Goal: Task Accomplishment & Management: Manage account settings

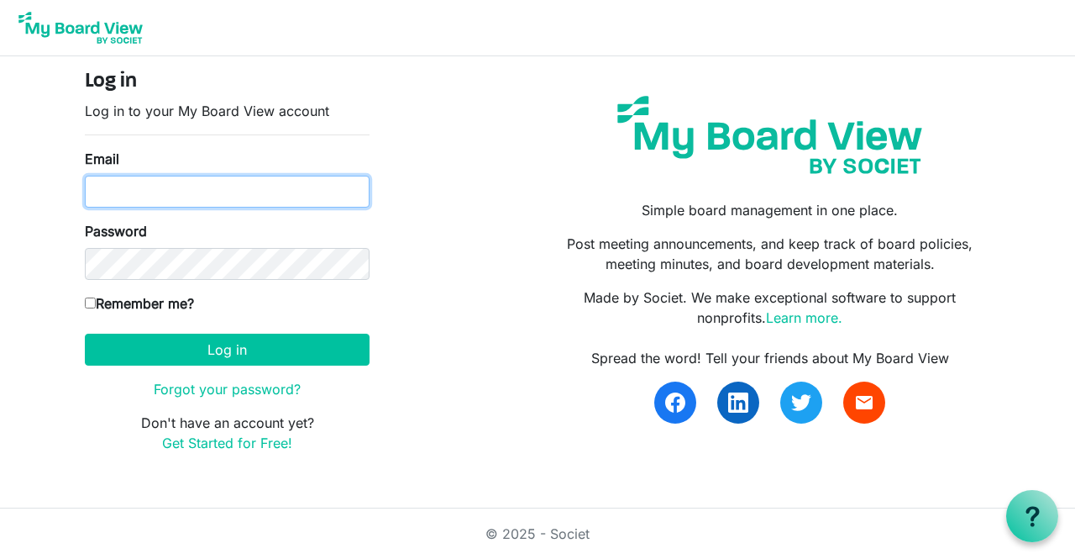
type input "shirley@reachnw.org"
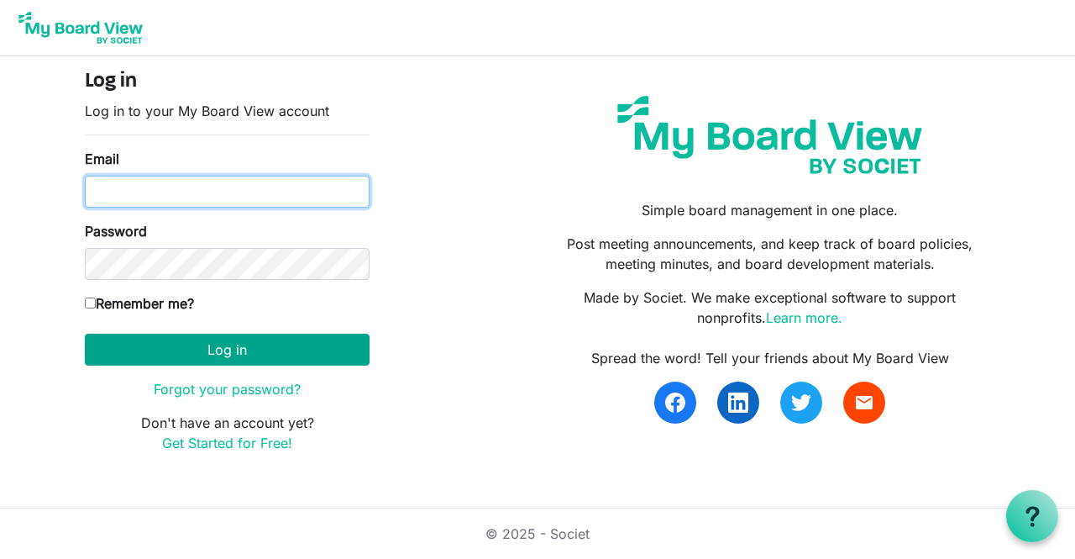
type input "shirley@reachnw.org"
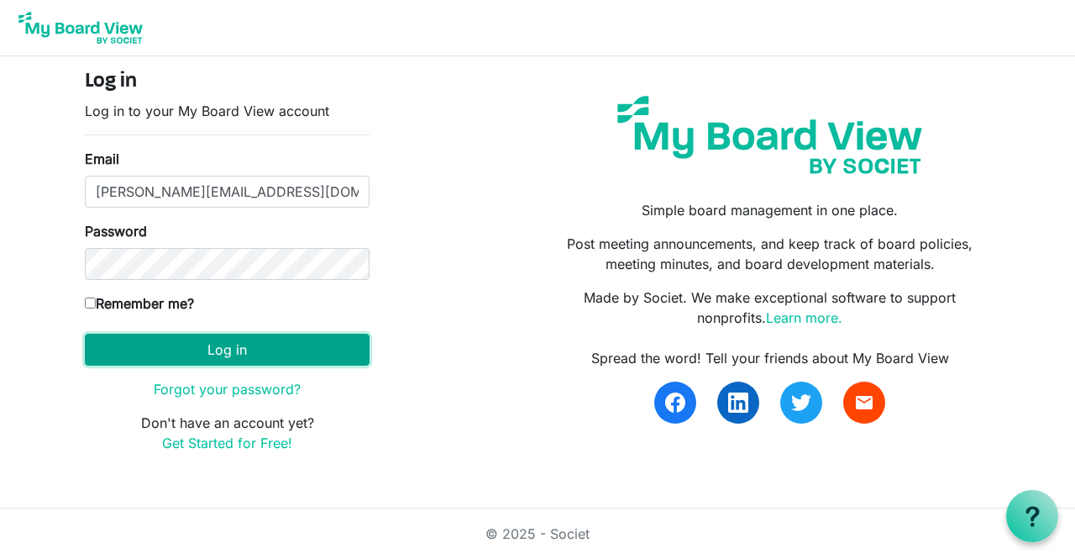
click at [255, 352] on button "Log in" at bounding box center [227, 350] width 285 height 32
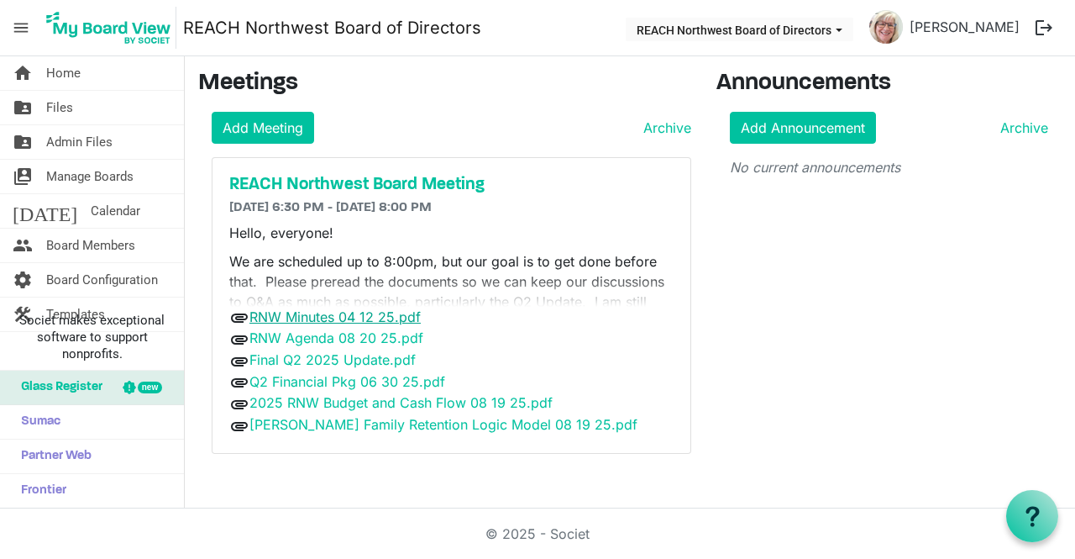
click at [350, 316] on link "RNW Minutes 04 12 25.pdf" at bounding box center [335, 316] width 171 height 17
click at [355, 338] on link "RNW Agenda 08 20 25.pdf" at bounding box center [337, 337] width 174 height 17
click at [364, 356] on link "Final Q2 2025 Update.pdf" at bounding box center [333, 359] width 166 height 17
click at [341, 379] on link "Q2 Financial Pkg 06 30 25.pdf" at bounding box center [348, 381] width 196 height 17
click at [371, 402] on link "2025 RNW Budget and Cash Flow 08 19 25.pdf" at bounding box center [401, 402] width 303 height 17
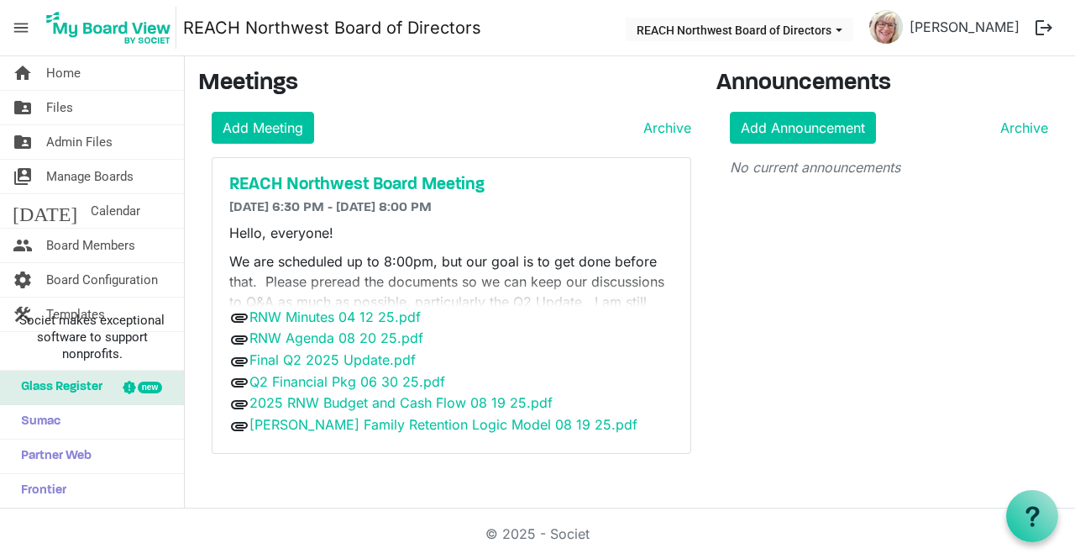
click at [586, 82] on h3 "Meetings" at bounding box center [444, 84] width 493 height 29
click at [439, 420] on link "[PERSON_NAME] Family Retention Logic Model 08 19 25.pdf" at bounding box center [444, 424] width 388 height 17
click at [1053, 193] on div "Announcements Add Announcement Archive No current announcements" at bounding box center [889, 268] width 371 height 397
click at [439, 178] on h5 "REACH Northwest Board Meeting" at bounding box center [451, 185] width 444 height 20
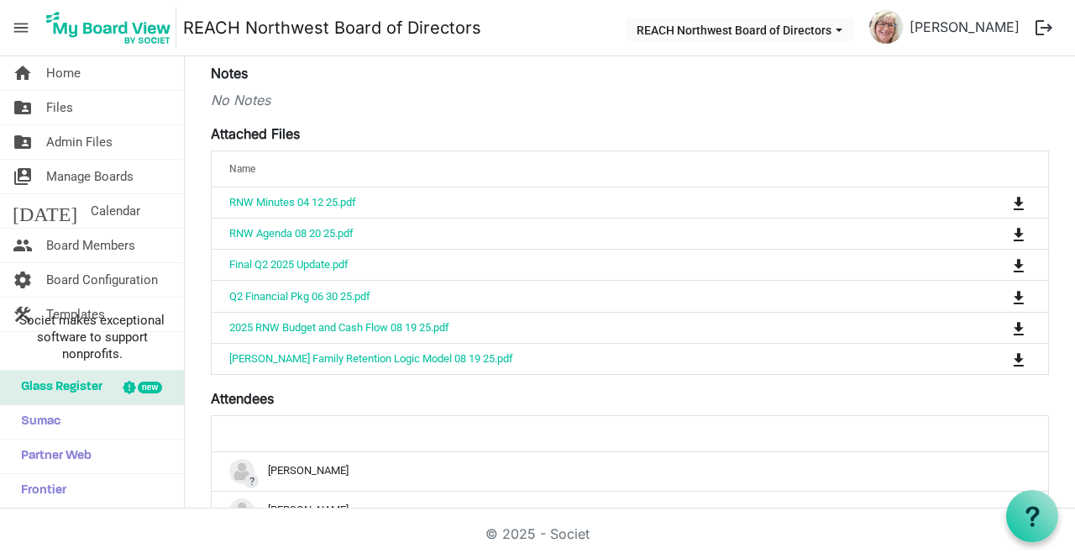
scroll to position [480, 0]
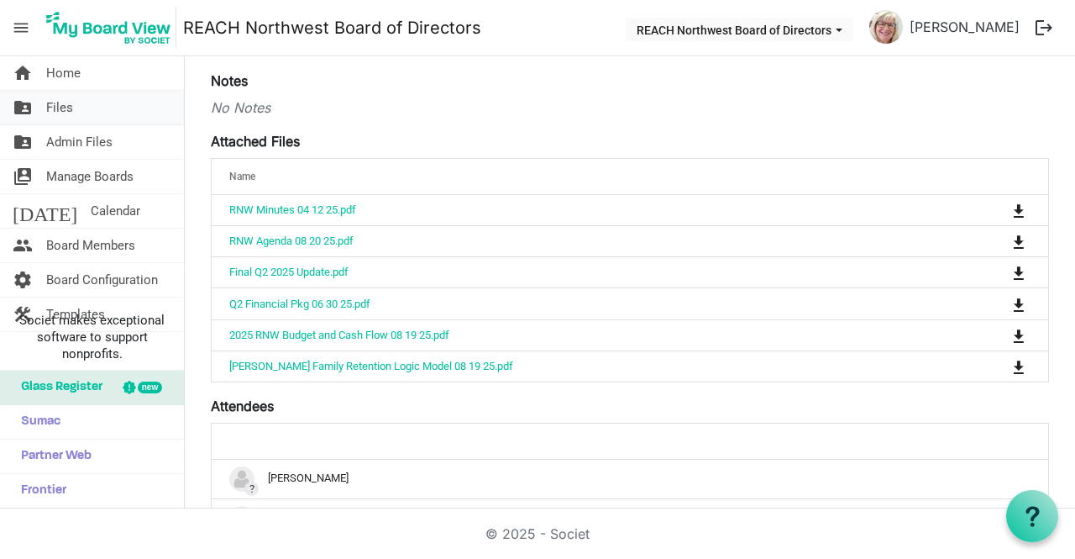
click at [52, 106] on span "Files" at bounding box center [59, 108] width 27 height 34
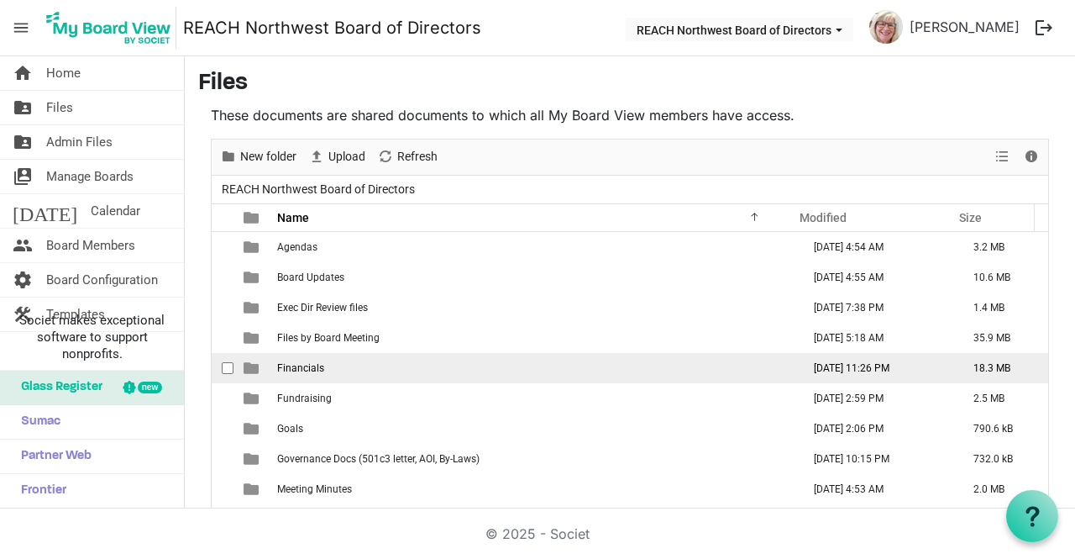
click at [350, 365] on td "Financials" at bounding box center [534, 368] width 524 height 30
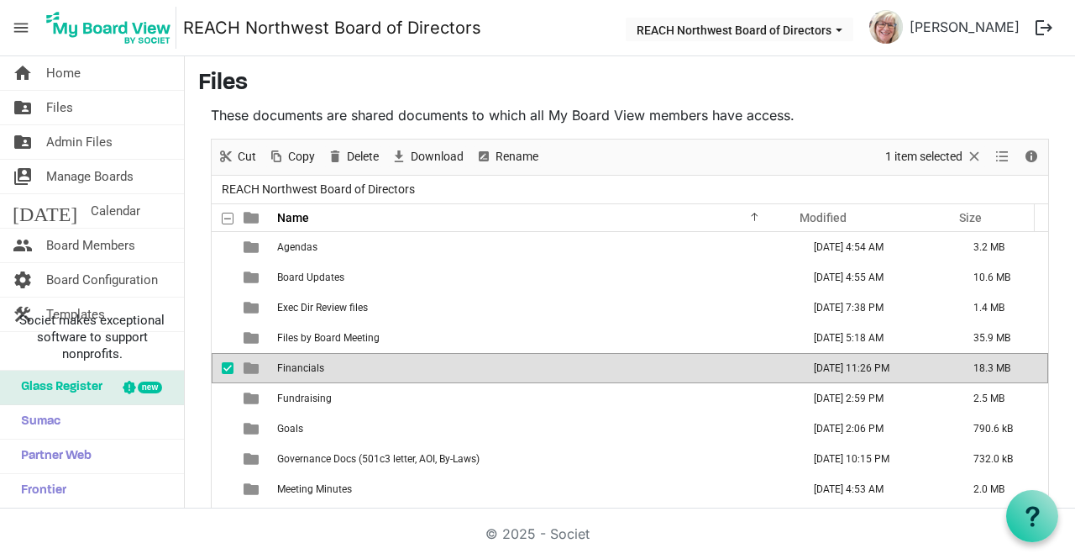
click at [350, 365] on td "Financials" at bounding box center [534, 368] width 524 height 30
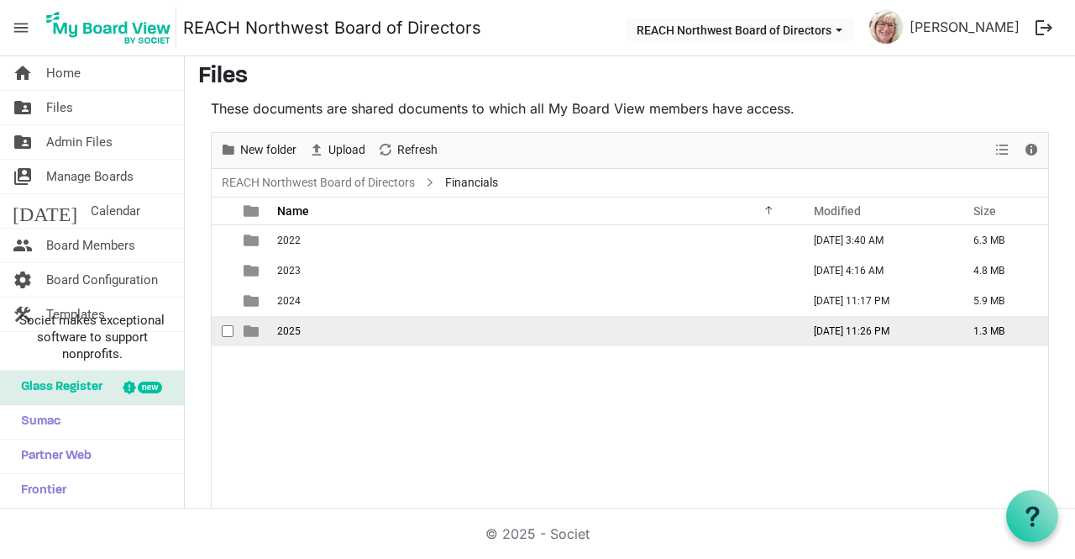
click at [358, 334] on td "2025" at bounding box center [534, 331] width 524 height 30
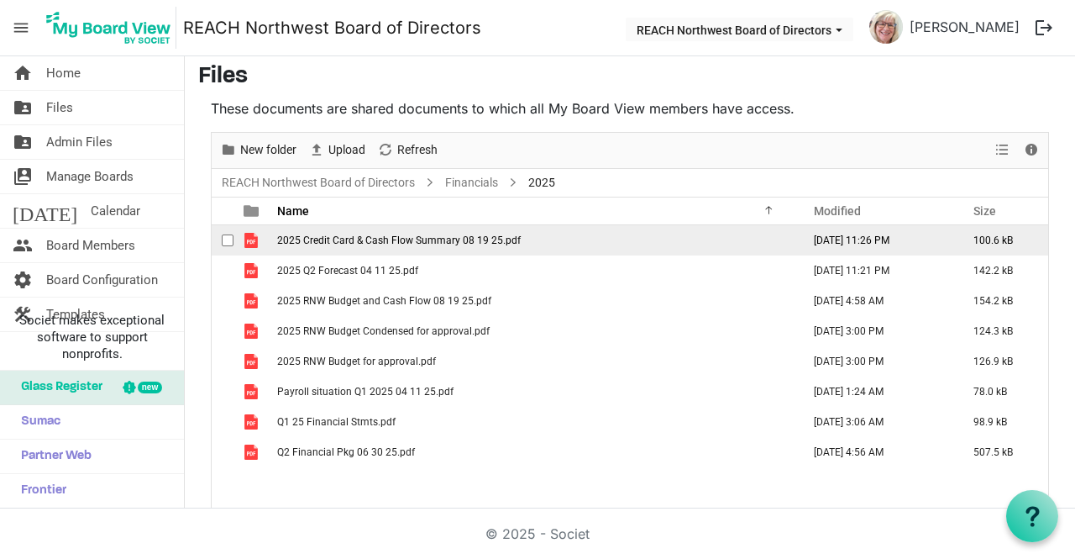
click at [483, 239] on span "2025 Credit Card & Cash Flow Summary 08 19 25.pdf" at bounding box center [399, 240] width 244 height 12
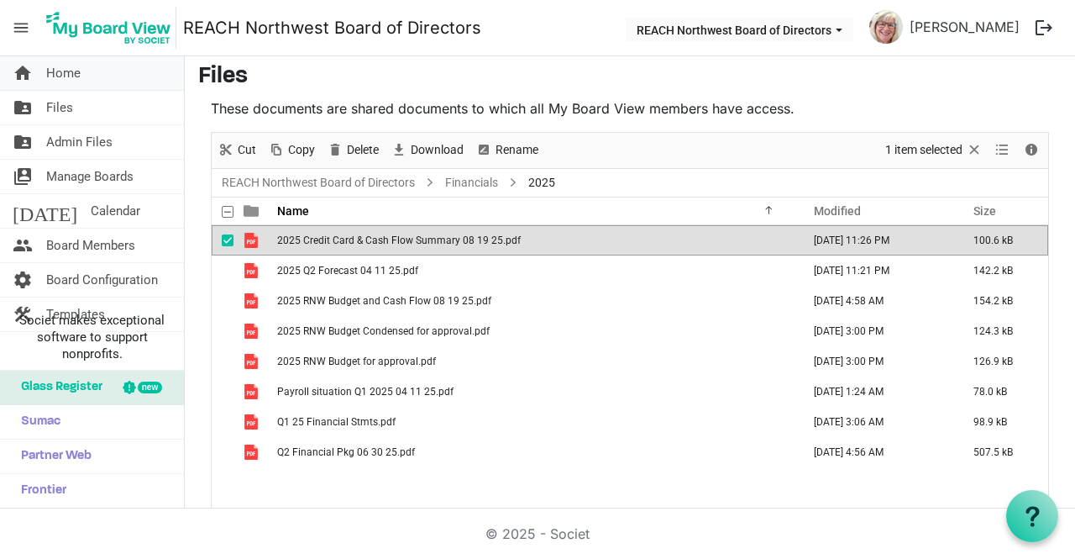
click at [65, 69] on span "Home" at bounding box center [63, 73] width 34 height 34
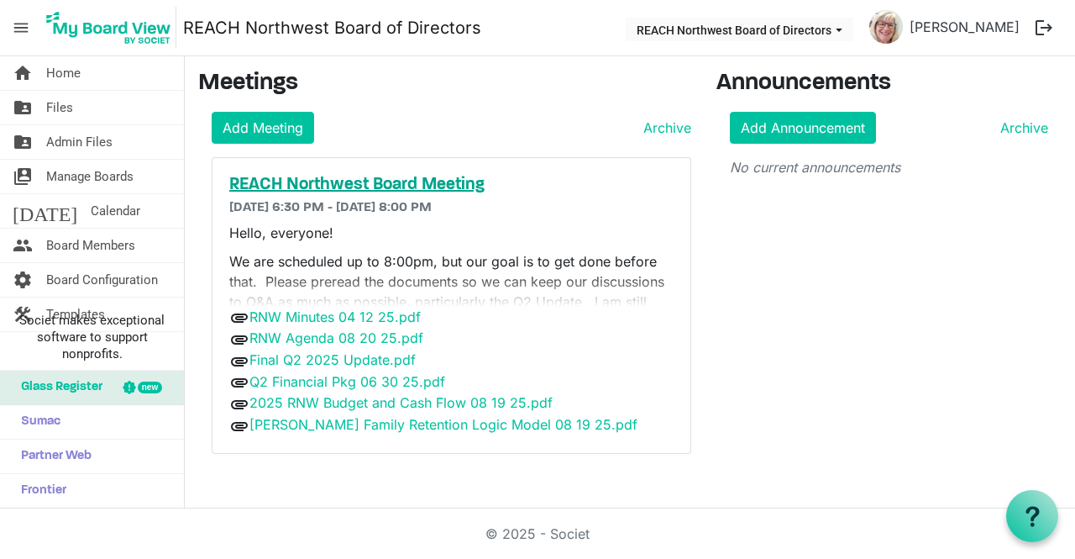
click at [332, 181] on h5 "REACH Northwest Board Meeting" at bounding box center [451, 185] width 444 height 20
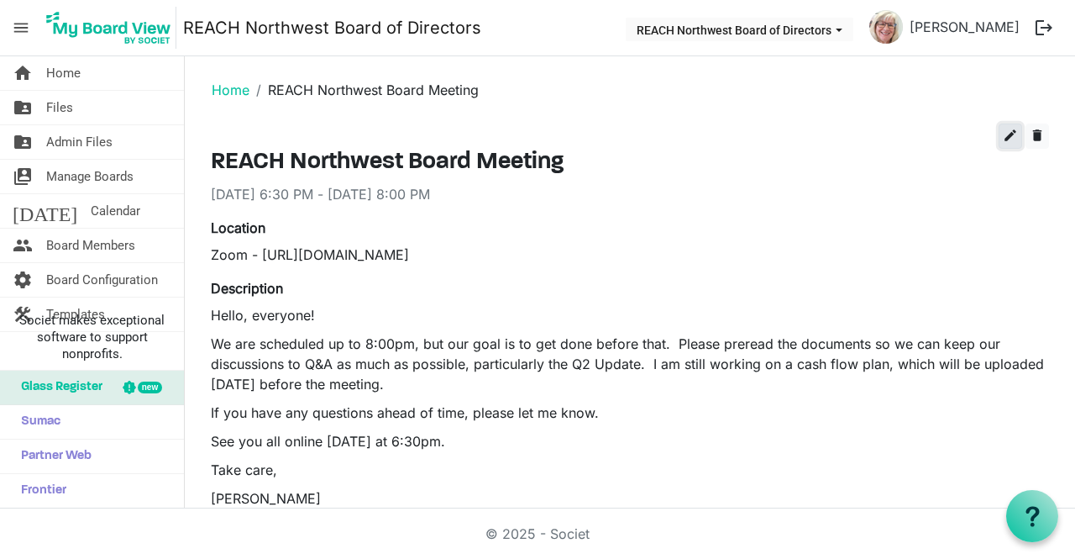
click at [1003, 135] on span "edit" at bounding box center [1010, 135] width 15 height 15
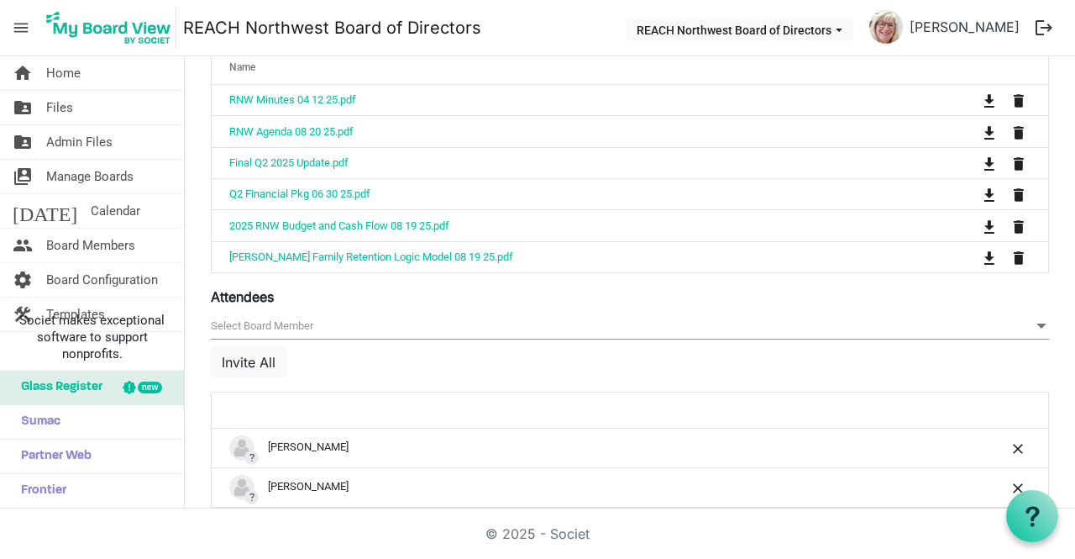
scroll to position [672, 0]
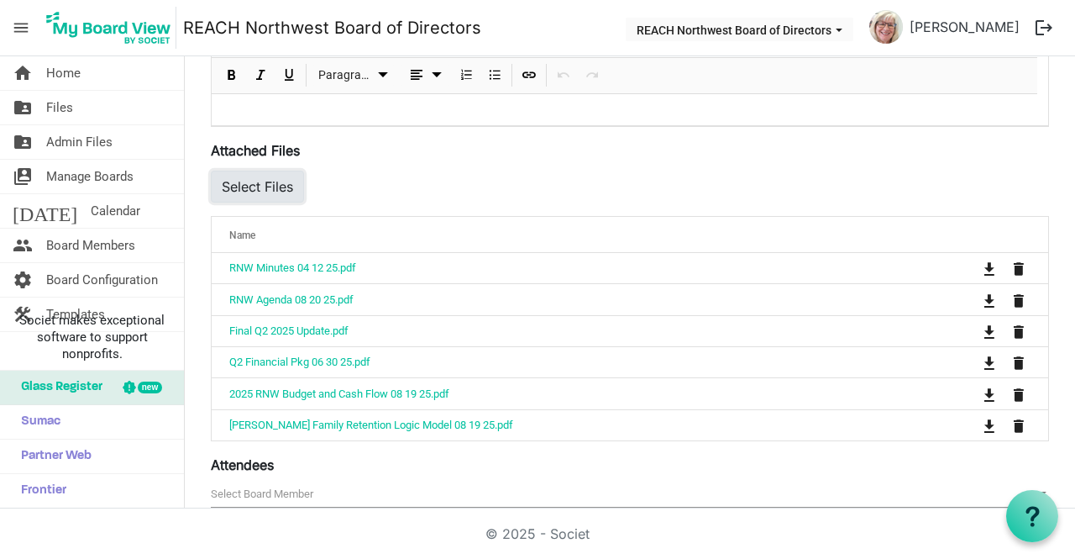
click at [242, 189] on button "Select Files" at bounding box center [257, 187] width 93 height 32
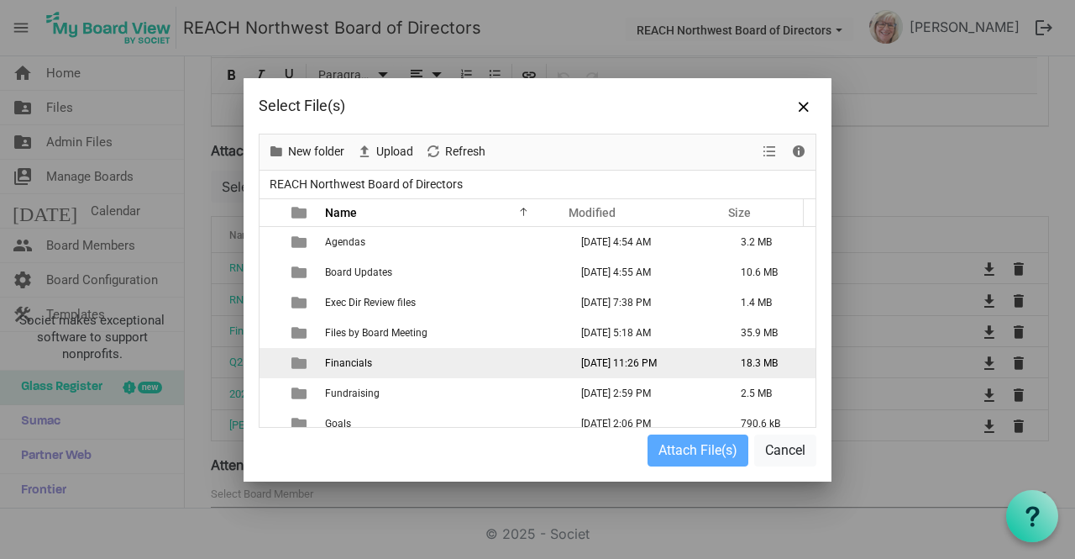
click at [355, 371] on td "Financials" at bounding box center [442, 363] width 244 height 30
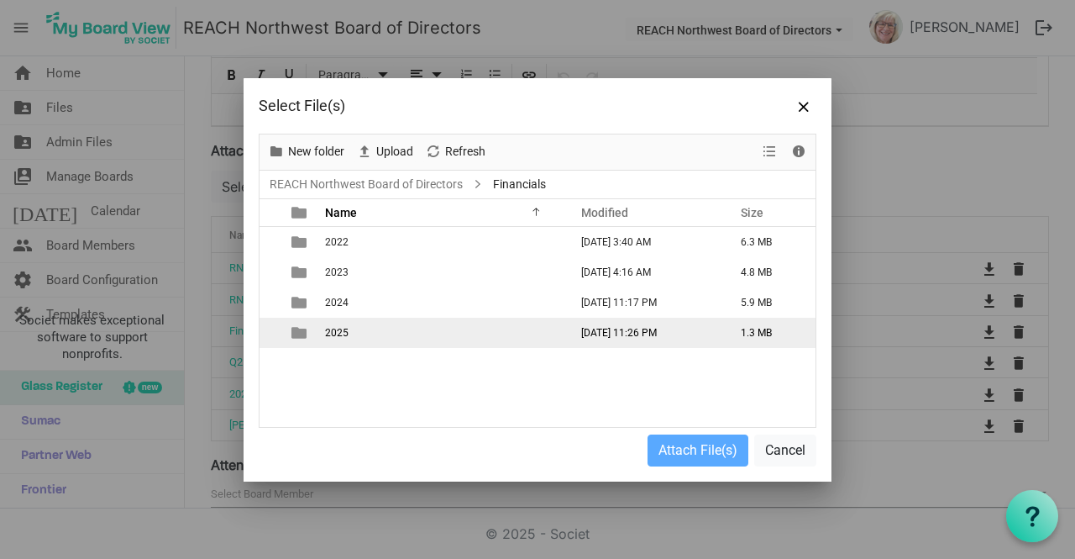
click at [367, 333] on td "2025" at bounding box center [442, 333] width 244 height 30
click at [369, 332] on td "2025" at bounding box center [442, 333] width 244 height 30
click at [441, 334] on td "2025" at bounding box center [442, 333] width 244 height 30
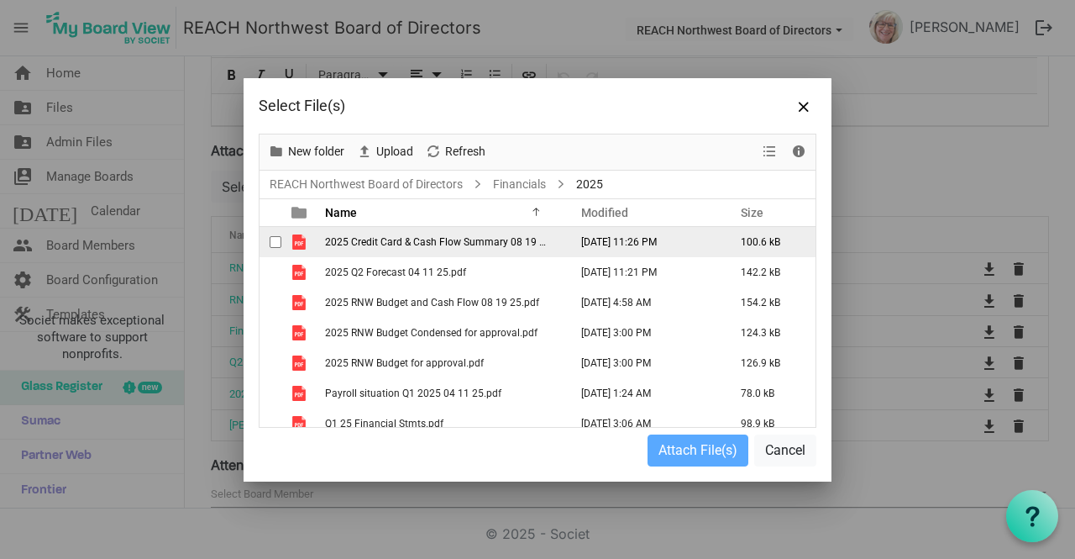
click at [423, 246] on span "2025 Credit Card & Cash Flow Summary 08 19 25.pdf" at bounding box center [447, 242] width 244 height 12
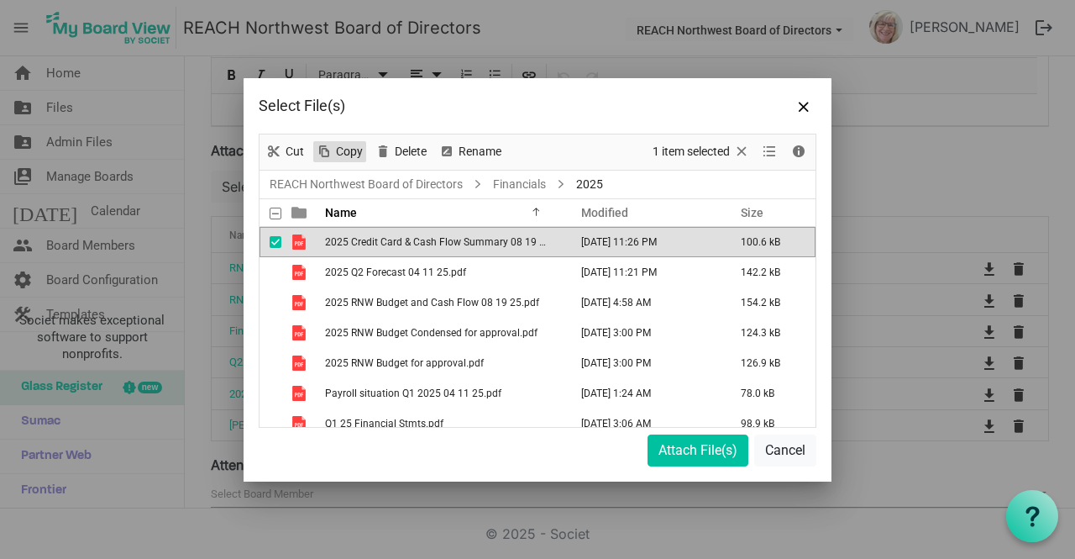
click at [344, 150] on span "Copy" at bounding box center [349, 151] width 30 height 21
click at [660, 453] on button "Attach File(s)" at bounding box center [698, 450] width 101 height 32
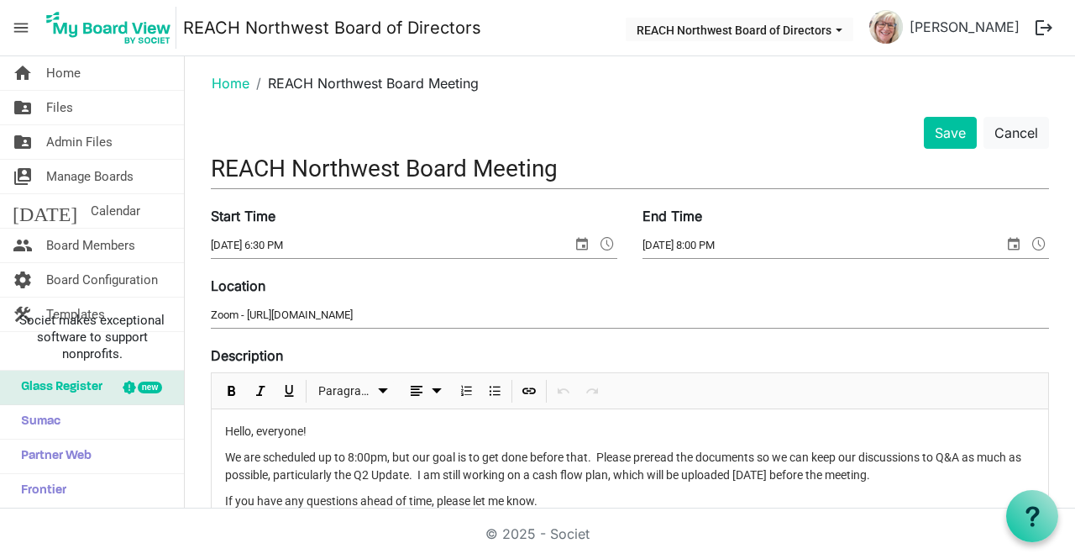
scroll to position [0, 0]
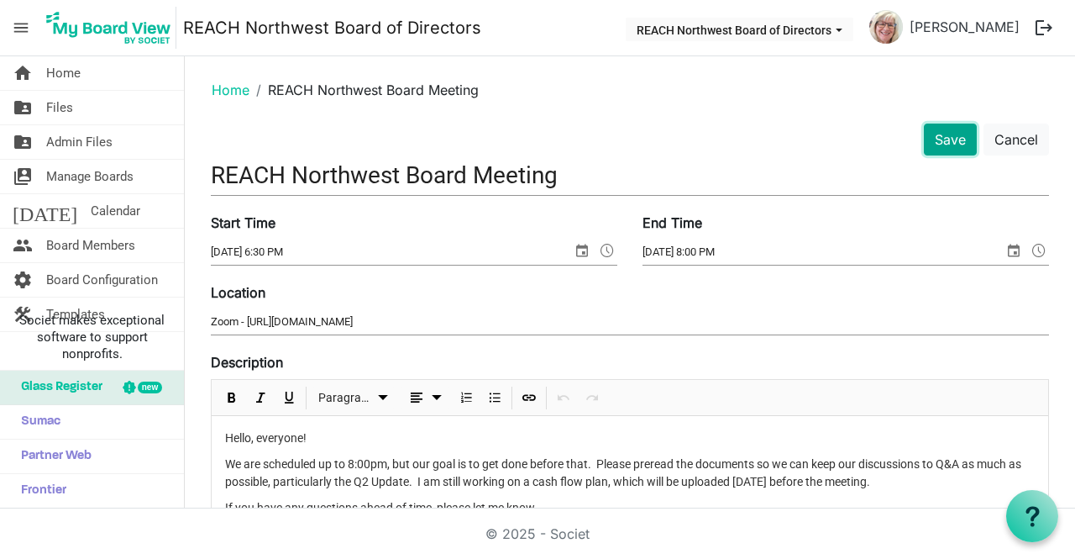
click at [924, 138] on button "Save" at bounding box center [950, 140] width 53 height 32
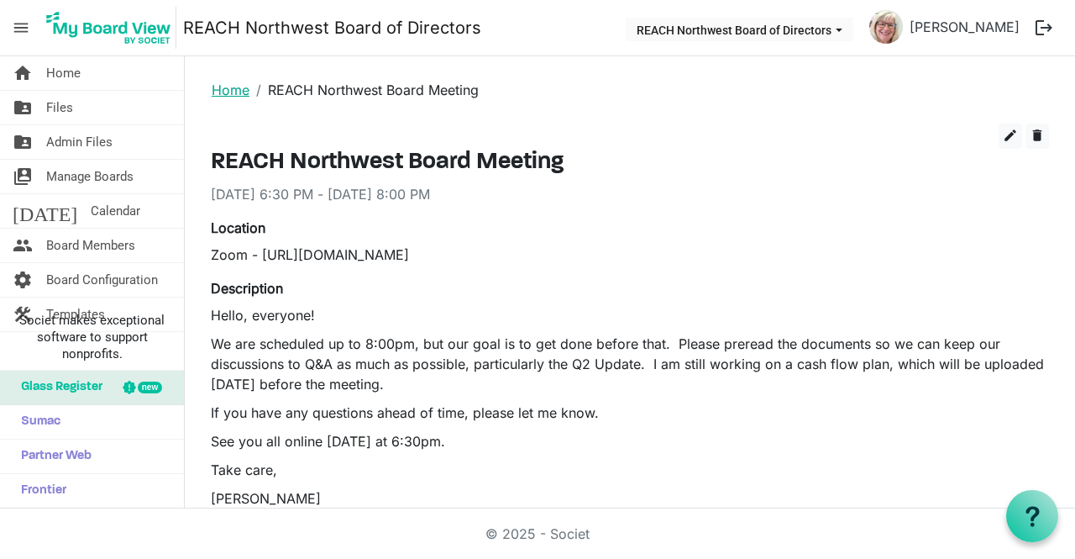
click at [234, 96] on link "Home" at bounding box center [231, 89] width 38 height 17
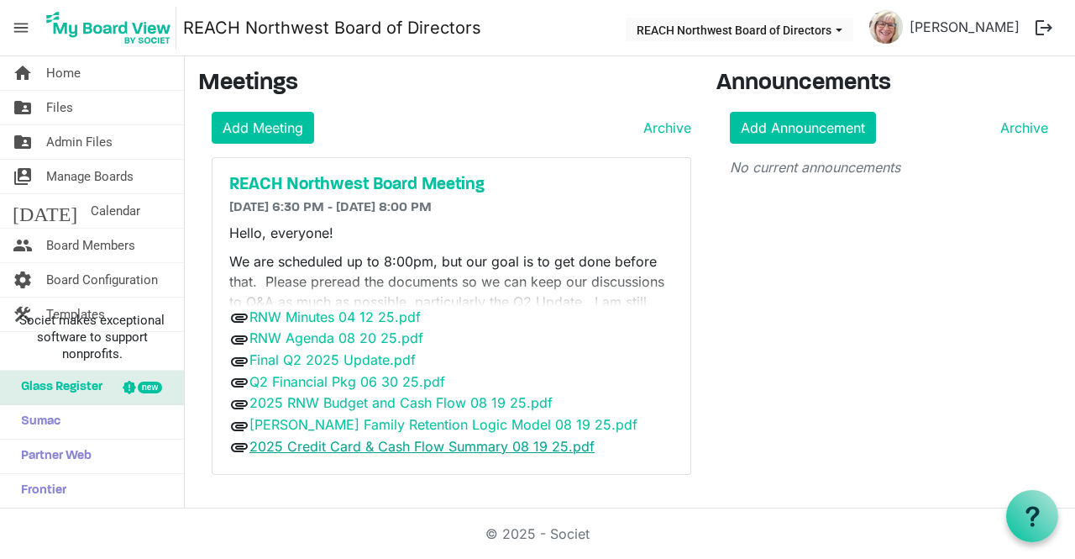
click at [478, 445] on link "2025 Credit Card & Cash Flow Summary 08 19 25.pdf" at bounding box center [422, 446] width 345 height 17
click at [71, 109] on span "Files" at bounding box center [59, 108] width 27 height 34
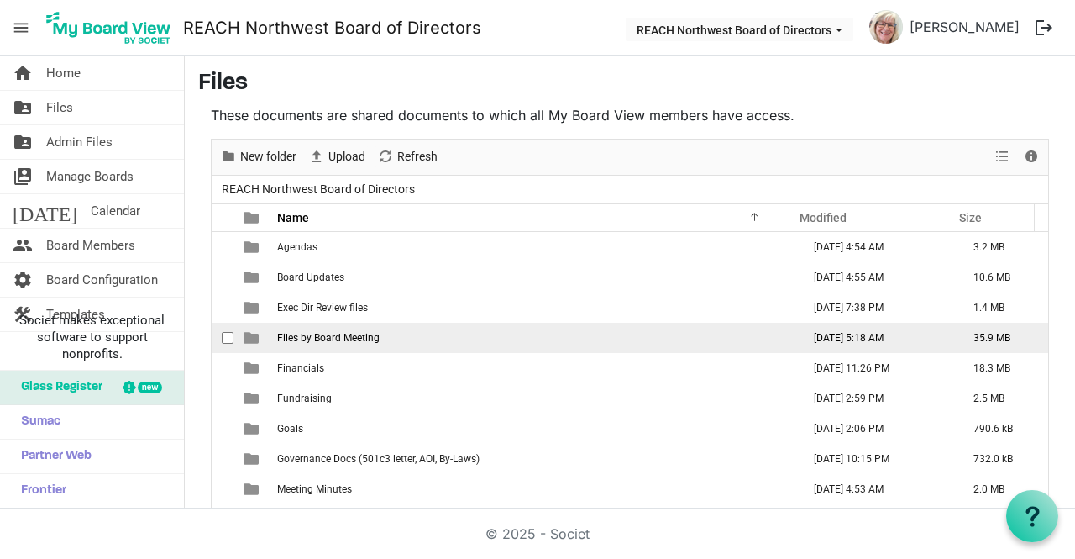
click at [397, 339] on td "Files by Board Meeting" at bounding box center [534, 338] width 524 height 30
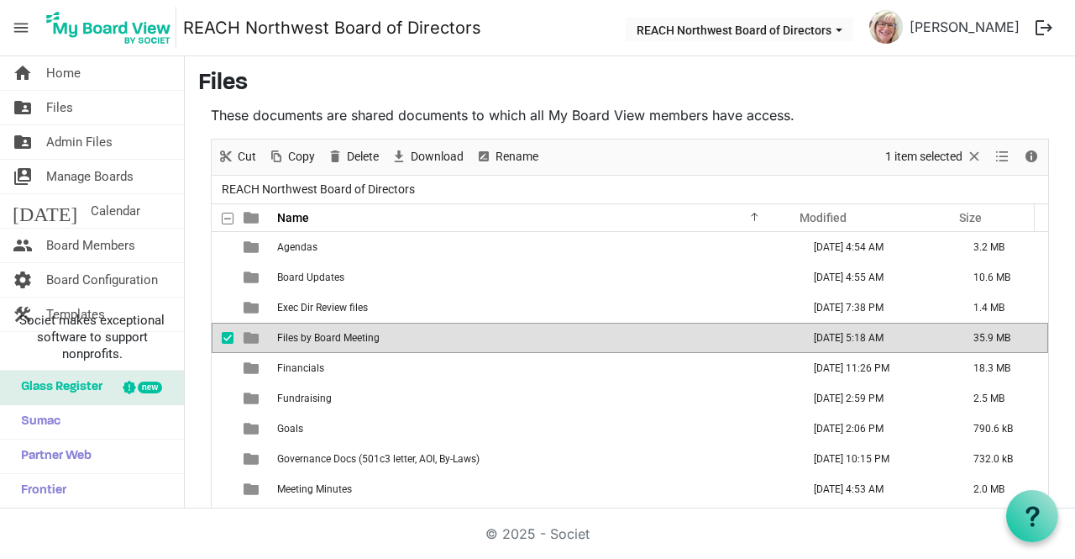
click at [397, 339] on td "Files by Board Meeting" at bounding box center [534, 338] width 524 height 30
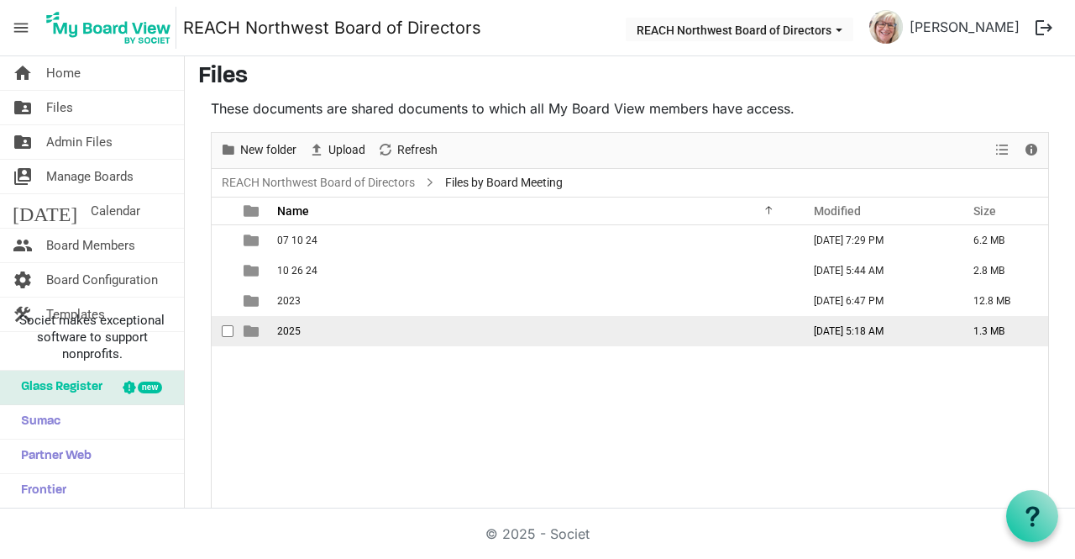
click at [381, 339] on td "2025" at bounding box center [534, 331] width 524 height 30
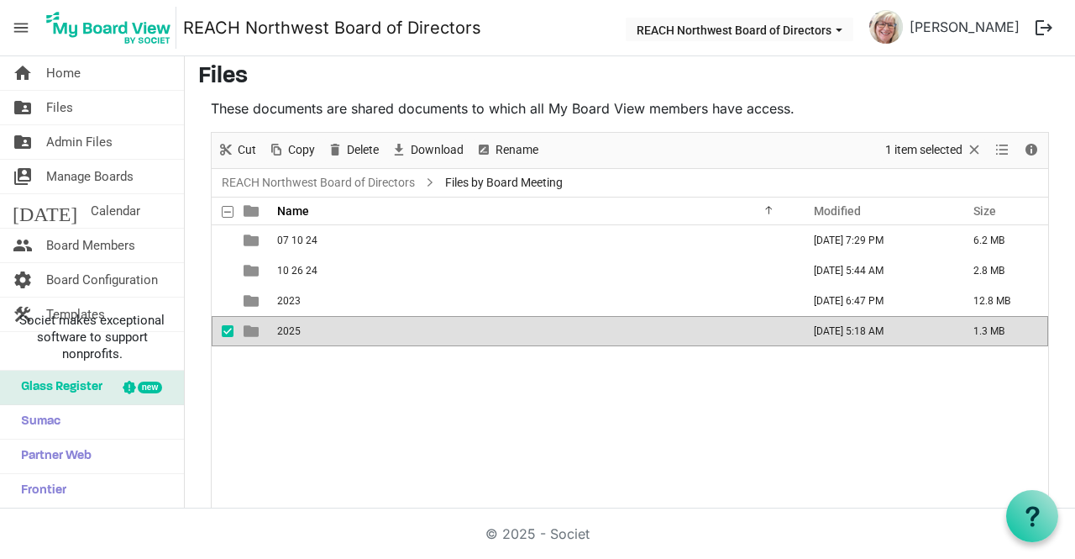
click at [381, 339] on td "2025" at bounding box center [534, 331] width 524 height 30
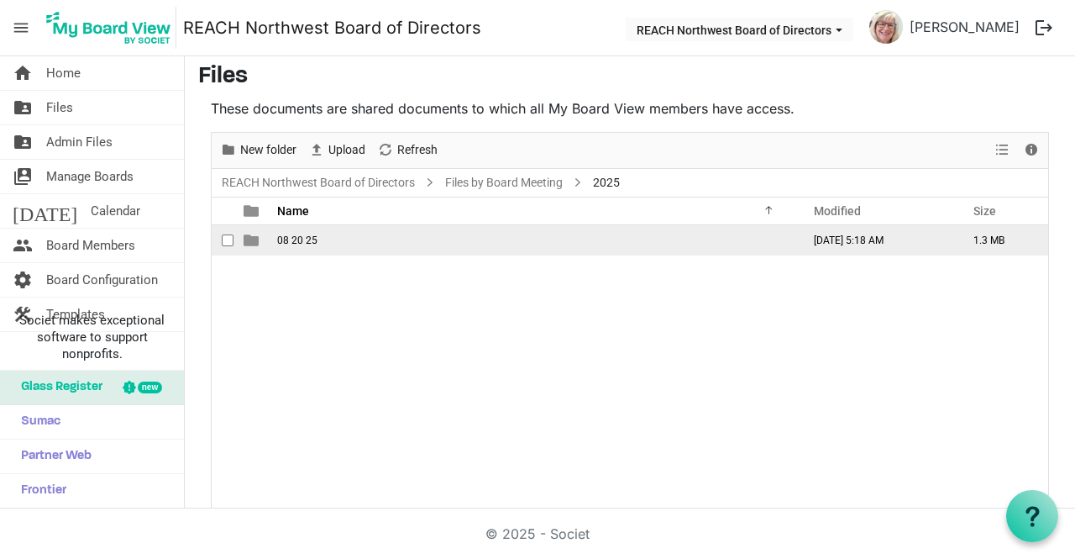
click at [367, 229] on td "08 20 25" at bounding box center [534, 240] width 524 height 30
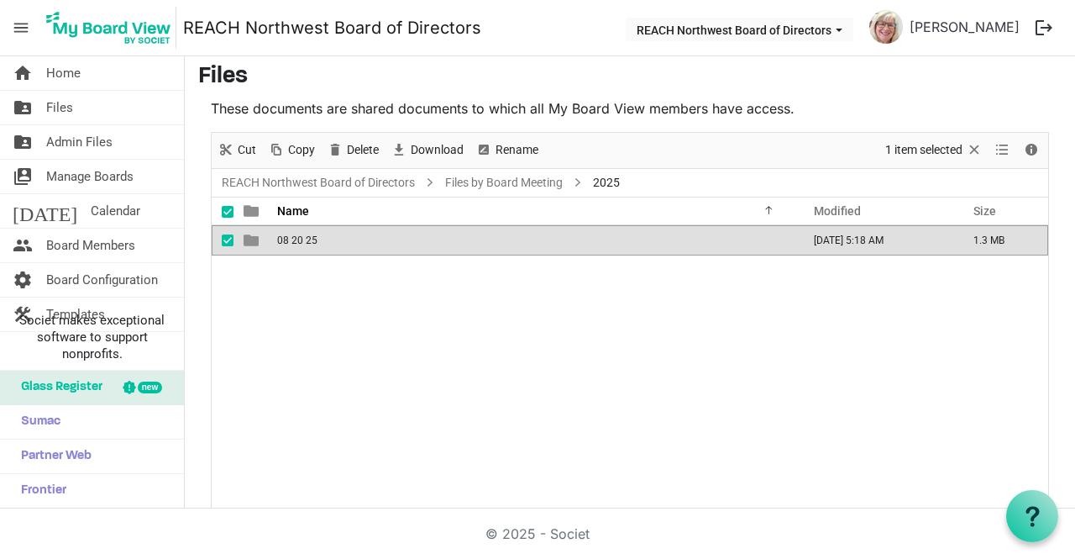
click at [367, 229] on td "08 20 25" at bounding box center [534, 240] width 524 height 30
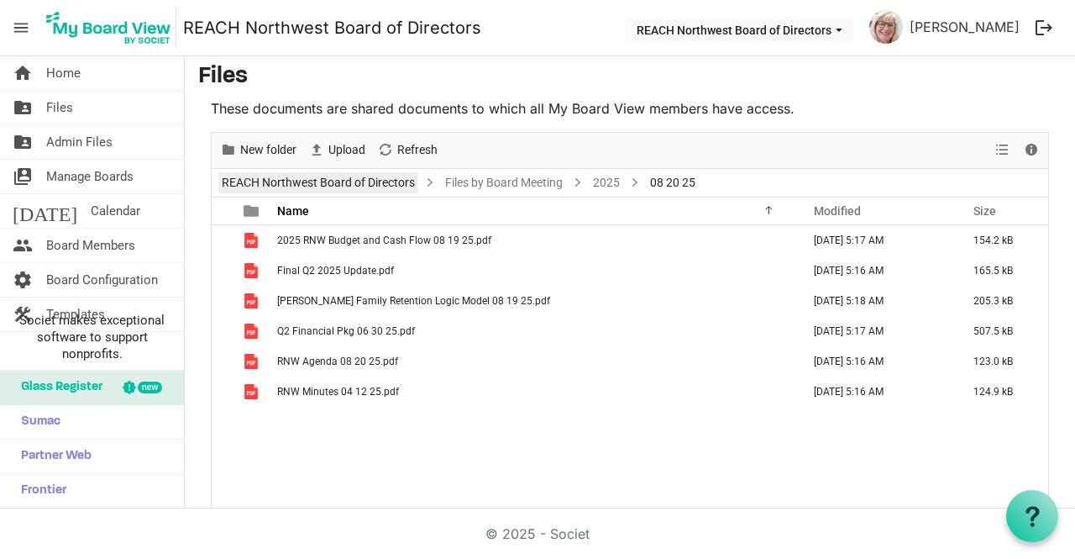
click at [340, 181] on link "REACH Northwest Board of Directors" at bounding box center [318, 182] width 200 height 21
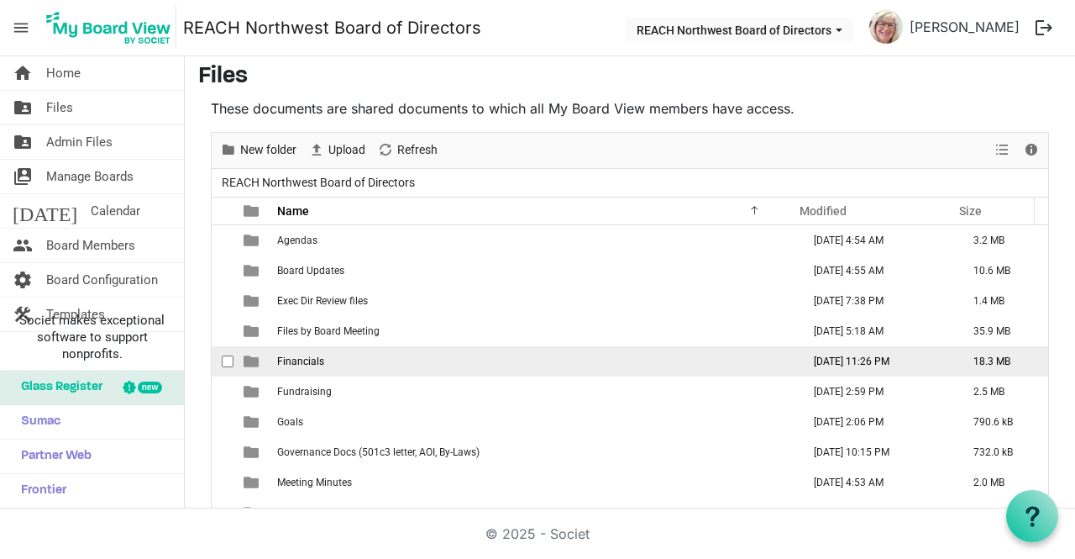
click at [298, 353] on td "Financials" at bounding box center [534, 361] width 524 height 30
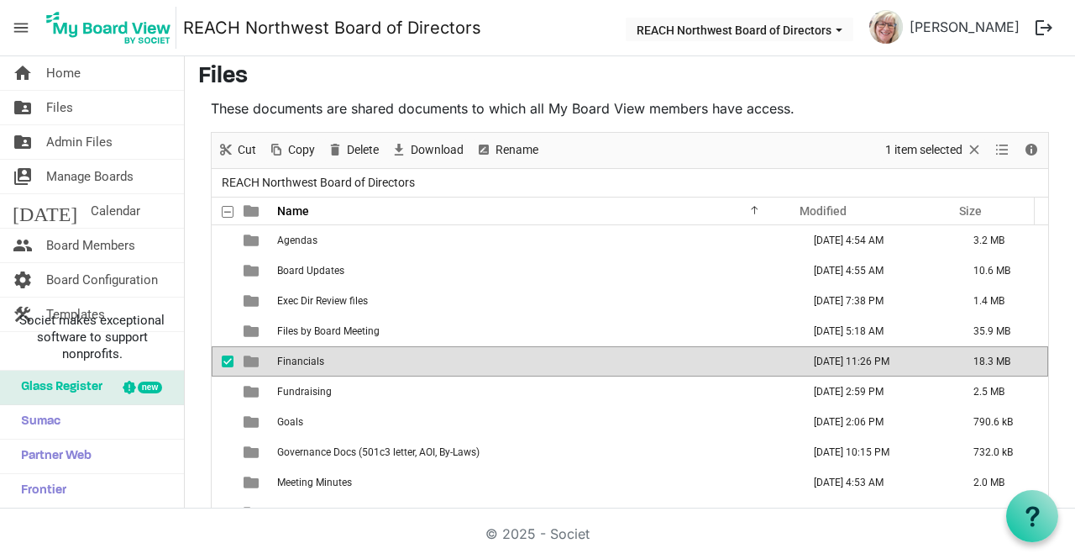
click at [298, 353] on td "Financials" at bounding box center [534, 361] width 524 height 30
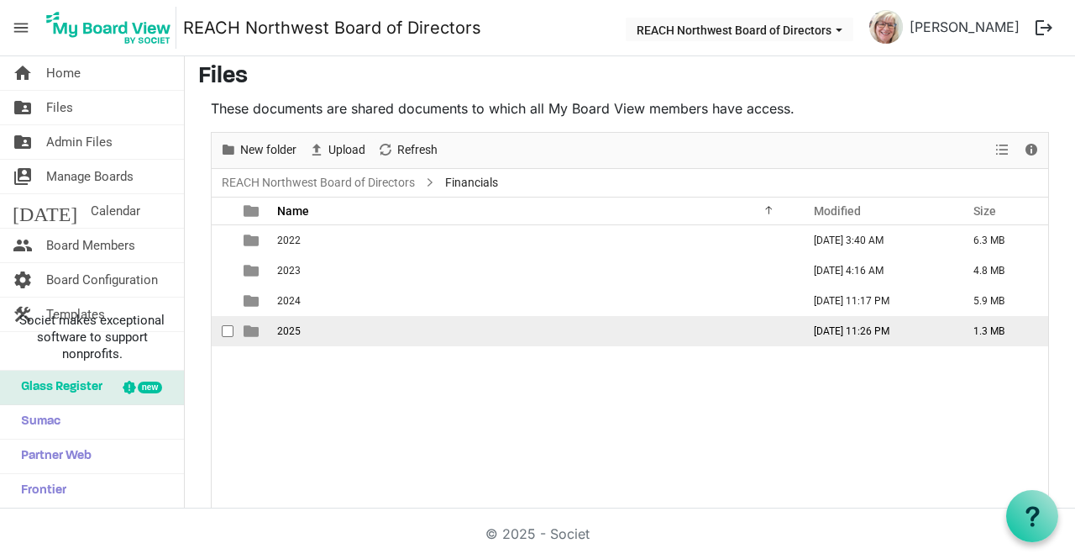
click at [318, 344] on td "2025" at bounding box center [534, 331] width 524 height 30
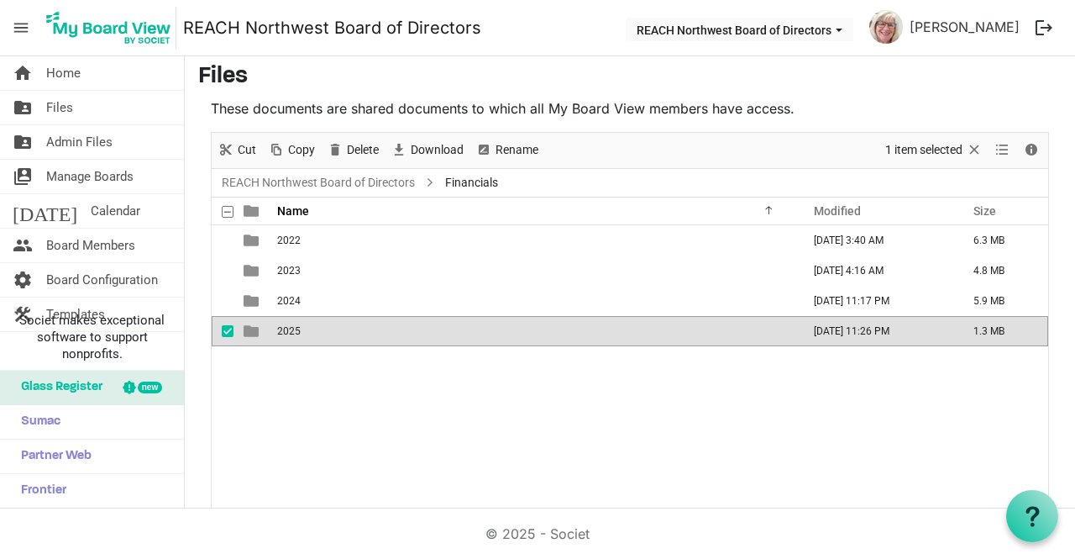
click at [318, 344] on td "2025" at bounding box center [534, 331] width 524 height 30
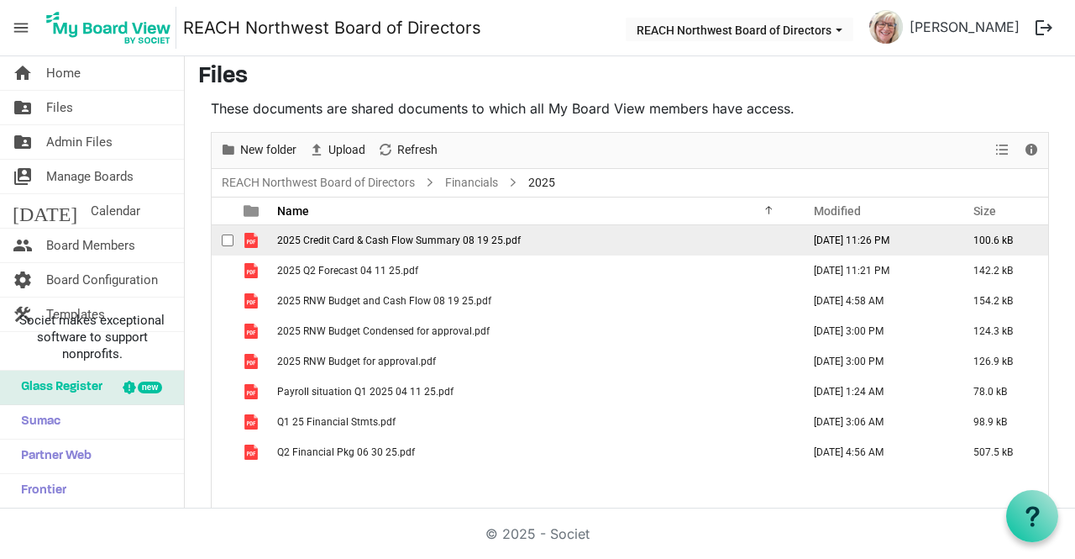
click at [336, 236] on span "2025 Credit Card & Cash Flow Summary 08 19 25.pdf" at bounding box center [399, 240] width 244 height 12
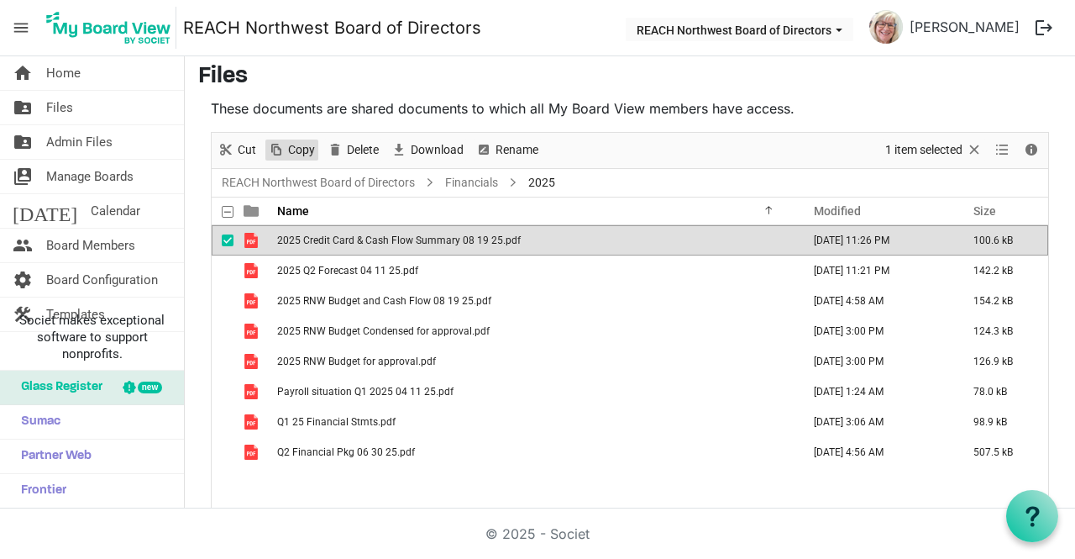
click at [301, 144] on span "Copy" at bounding box center [302, 149] width 30 height 21
click at [293, 179] on link "REACH Northwest Board of Directors" at bounding box center [318, 182] width 200 height 21
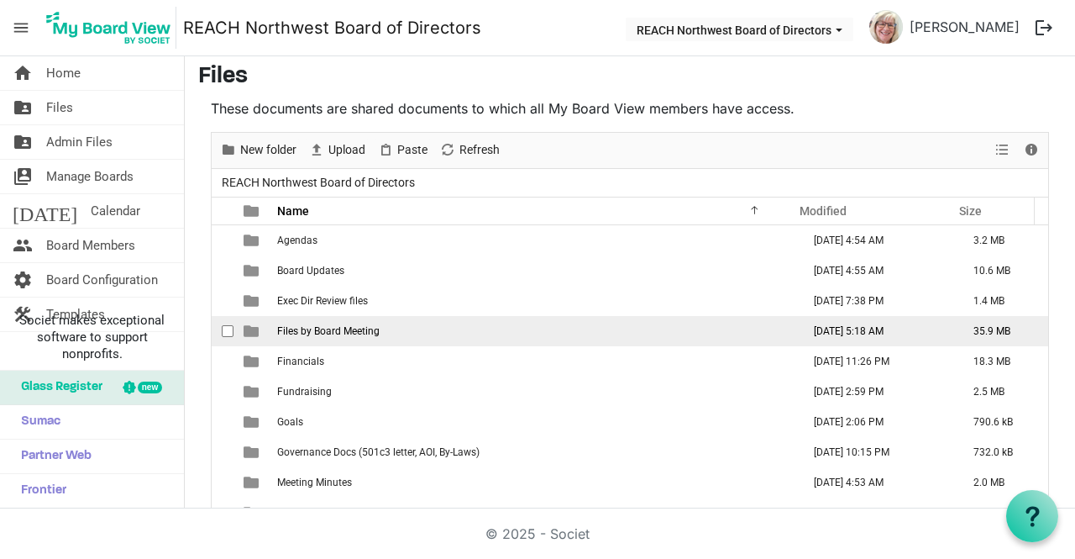
click at [356, 325] on span "Files by Board Meeting" at bounding box center [328, 331] width 103 height 12
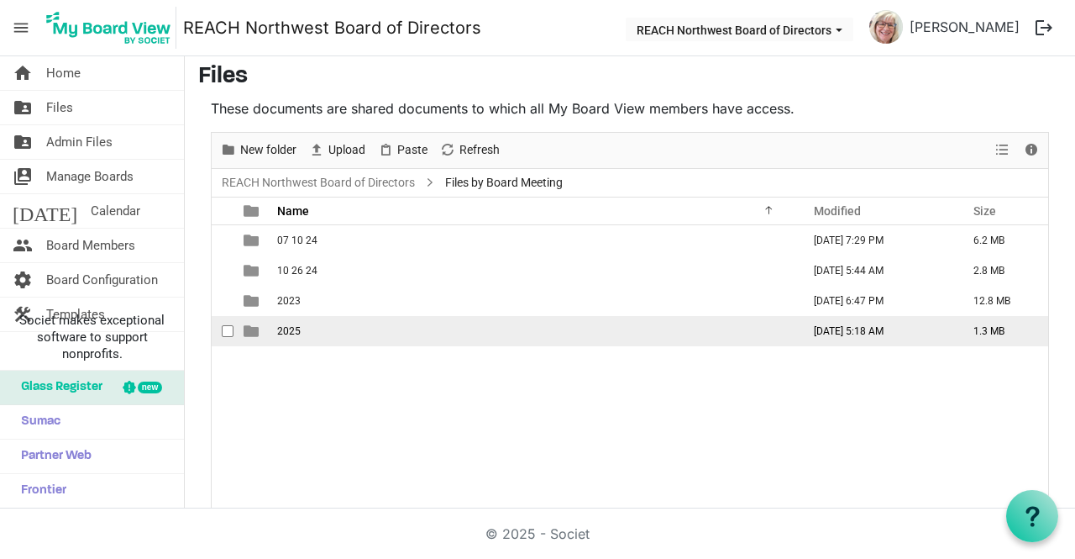
click at [319, 331] on td "2025" at bounding box center [534, 331] width 524 height 30
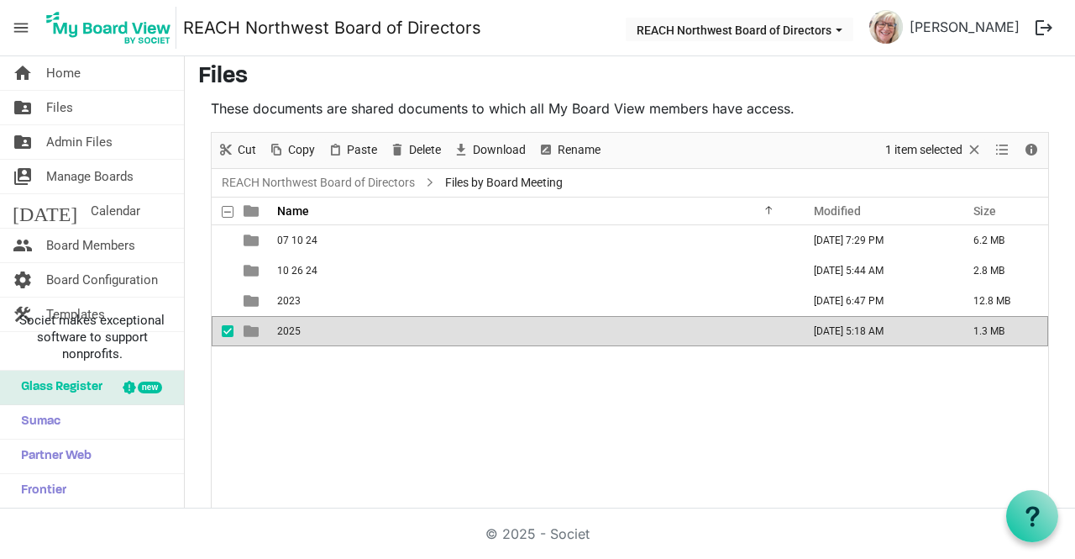
click at [319, 331] on td "2025" at bounding box center [534, 331] width 524 height 30
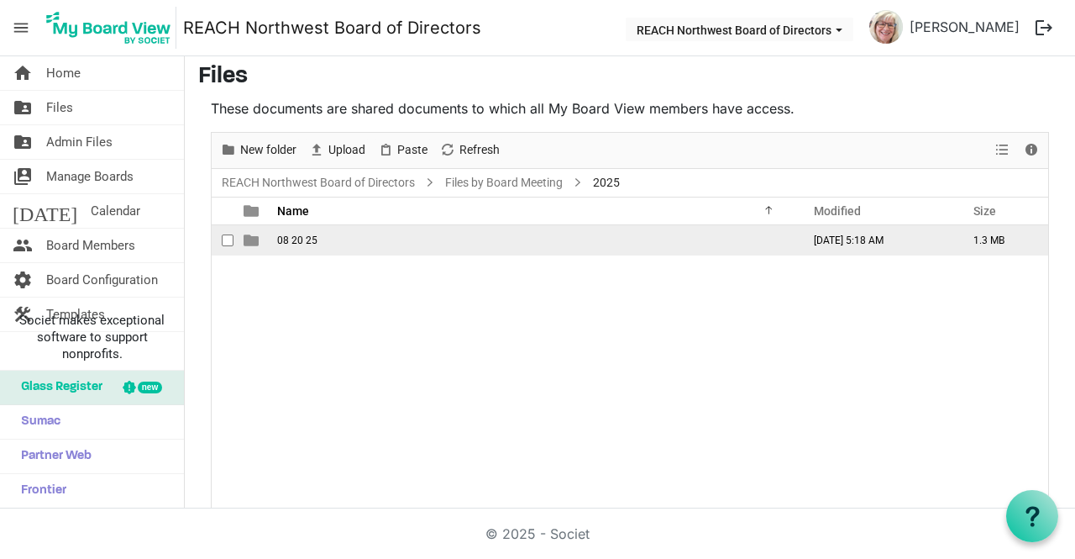
click at [334, 241] on td "08 20 25" at bounding box center [534, 240] width 524 height 30
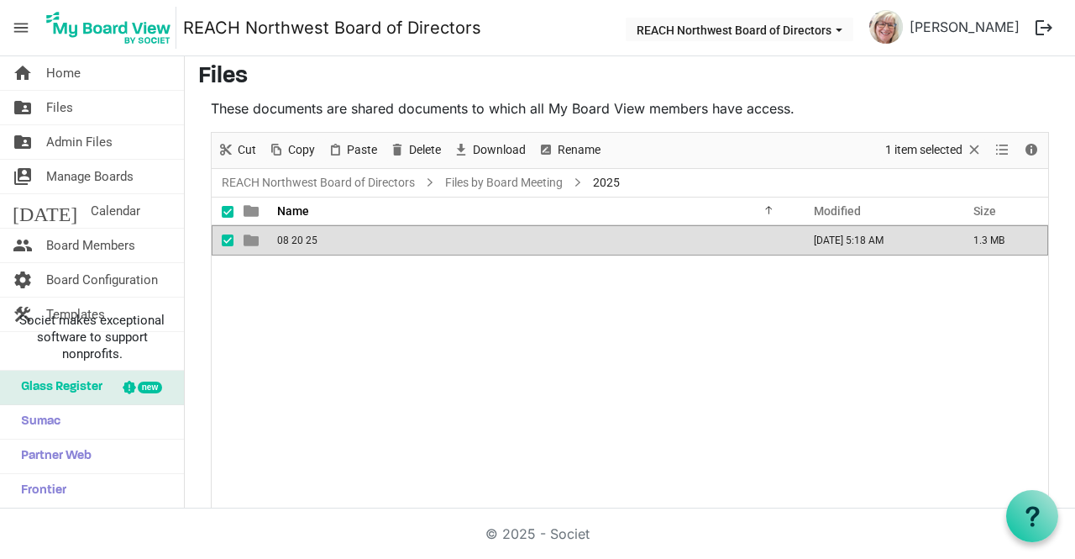
click at [334, 241] on td "08 20 25" at bounding box center [534, 240] width 524 height 30
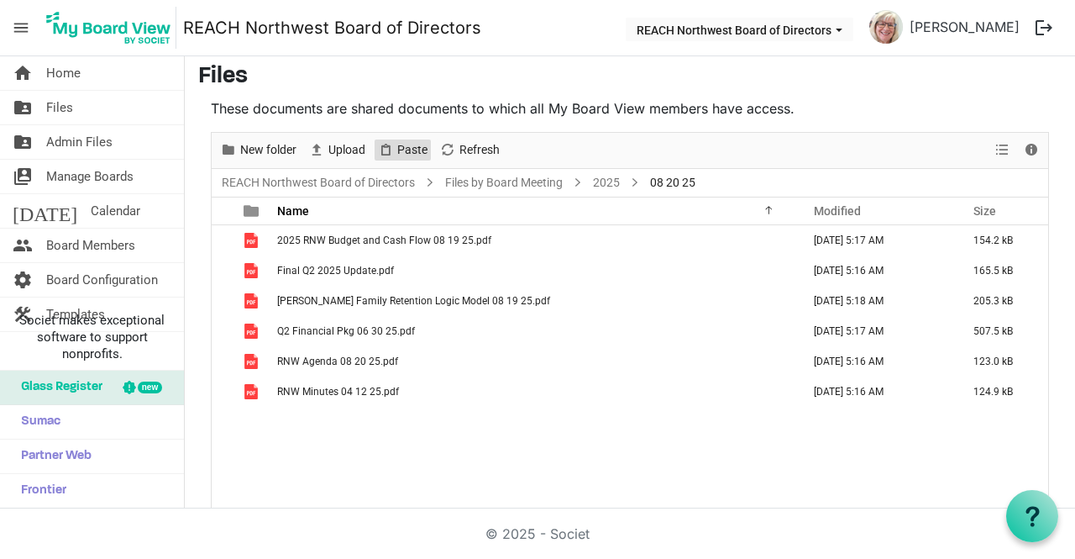
click at [415, 148] on span "Paste" at bounding box center [413, 149] width 34 height 21
